Goal: Information Seeking & Learning: Understand process/instructions

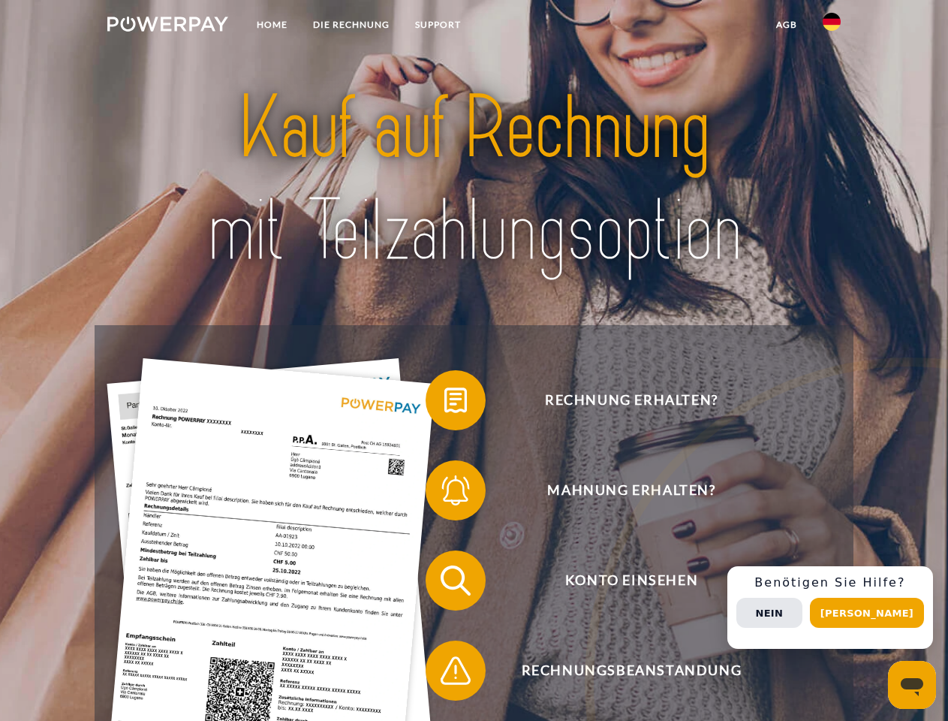
click at [167, 26] on img at bounding box center [167, 24] width 121 height 15
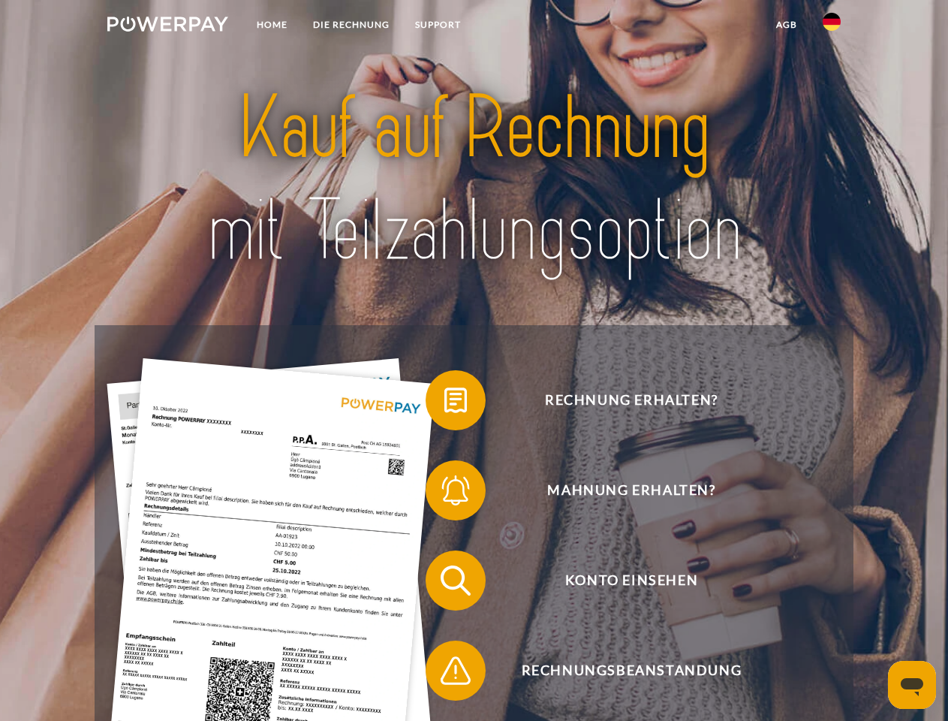
click at [832, 26] on img at bounding box center [832, 22] width 18 height 18
click at [786, 25] on link "agb" at bounding box center [787, 24] width 47 height 27
click at [445, 403] on span at bounding box center [433, 400] width 75 height 75
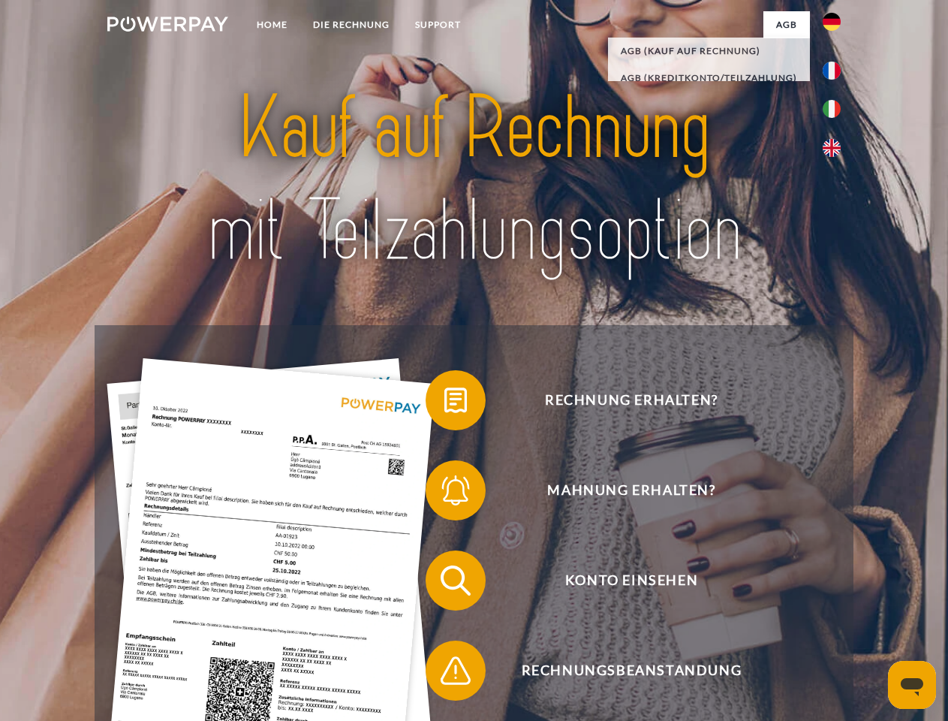
click at [445, 493] on span at bounding box center [433, 490] width 75 height 75
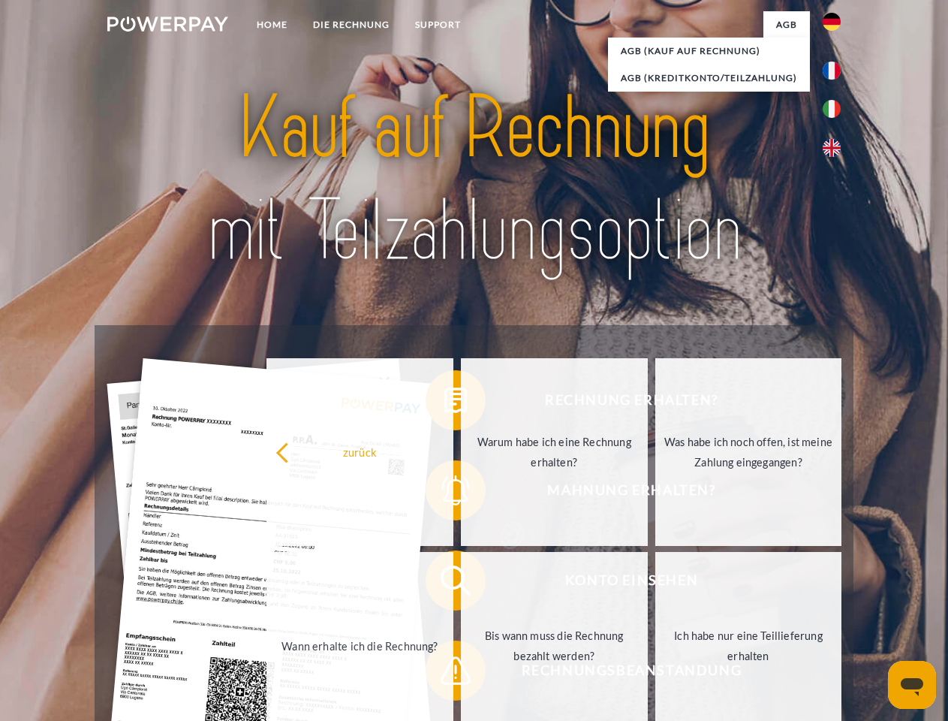
click at [461, 583] on link "Bis wann muss die Rechnung bezahlt werden?" at bounding box center [554, 646] width 187 height 188
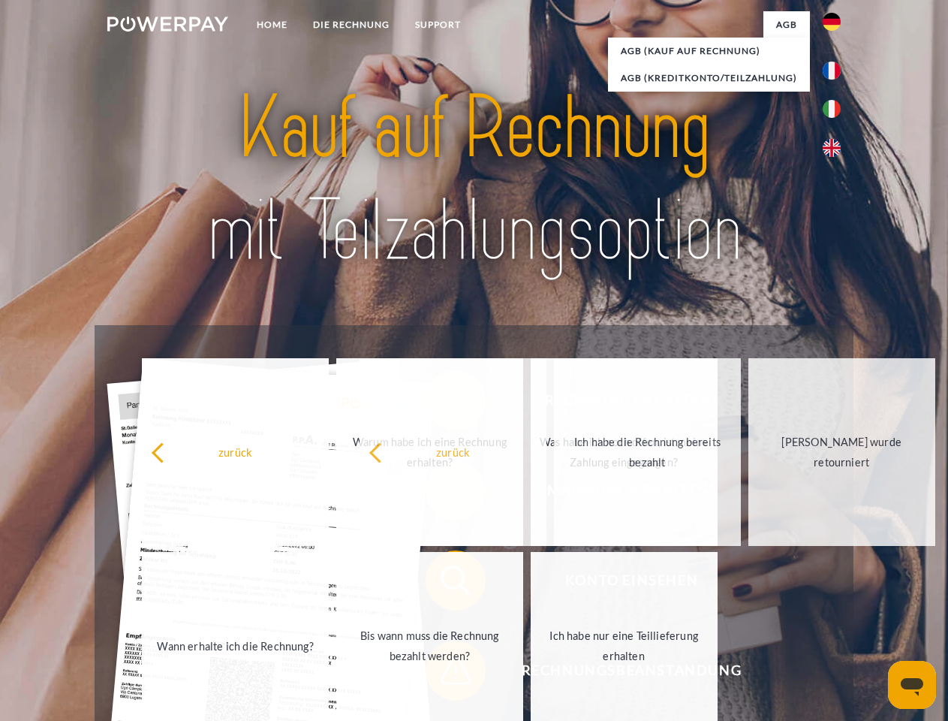
click at [445, 674] on span at bounding box center [433, 670] width 75 height 75
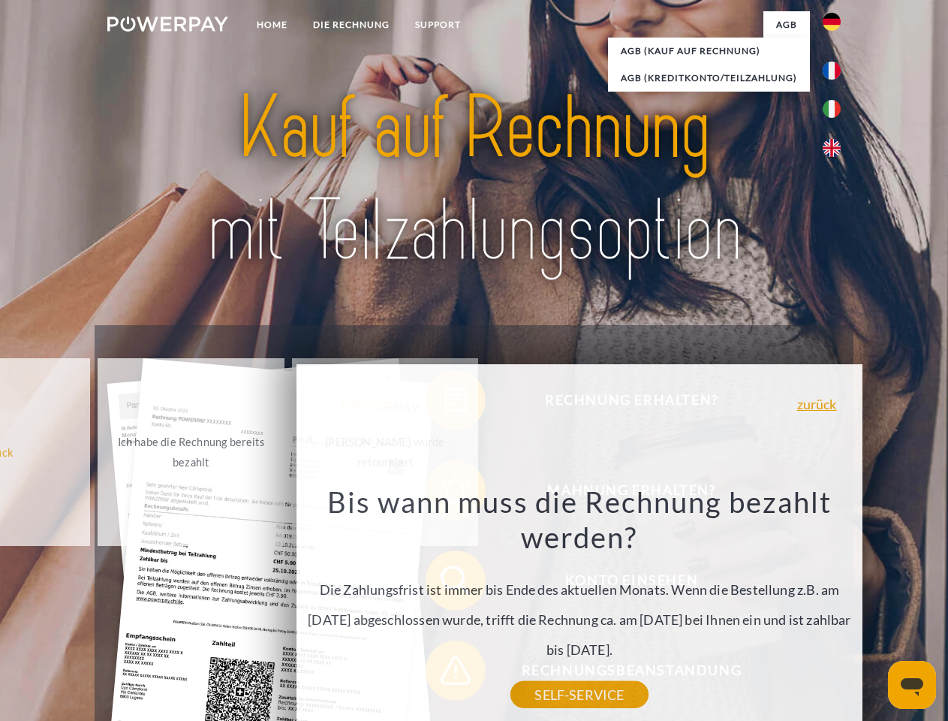
click at [836, 607] on div "Rechnung erhalten? Mahnung erhalten? Konto einsehen" at bounding box center [474, 625] width 758 height 601
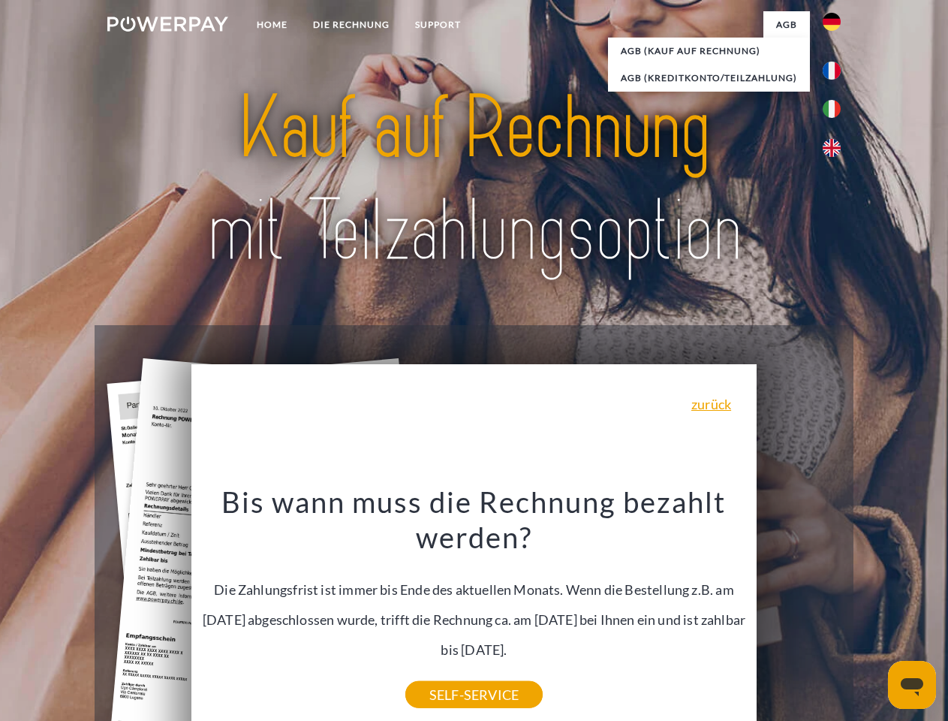
click at [799, 610] on span "Konto einsehen" at bounding box center [632, 580] width 368 height 60
click at [872, 613] on header "Home DIE RECHNUNG SUPPORT" at bounding box center [474, 518] width 948 height 1037
